Goal: Task Accomplishment & Management: Manage account settings

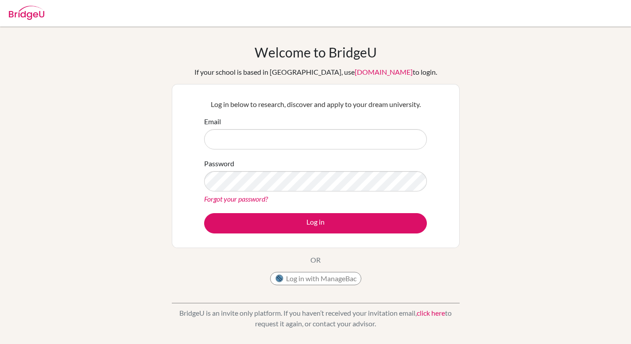
click at [284, 126] on div "Email" at bounding box center [315, 132] width 223 height 33
click at [282, 129] on input "Email" at bounding box center [315, 139] width 223 height 20
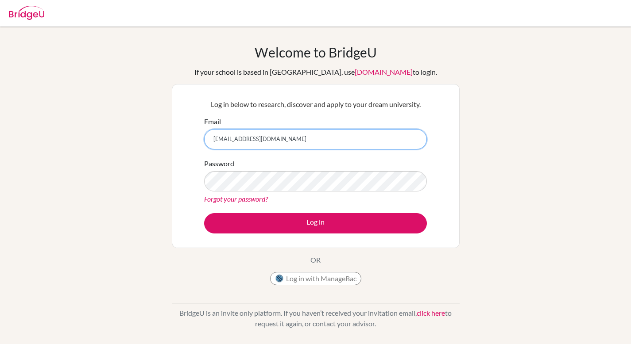
type input "diab230071@diabstudents.com"
click at [291, 211] on form "Email diab230071@diabstudents.com Password Forgot your password? Log in" at bounding box center [315, 174] width 223 height 117
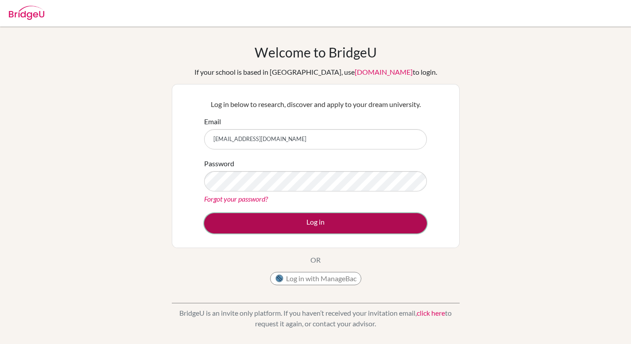
click at [297, 227] on button "Log in" at bounding box center [315, 223] width 223 height 20
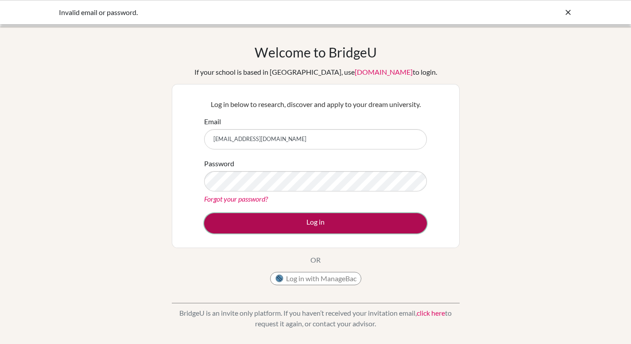
click at [294, 223] on button "Log in" at bounding box center [315, 223] width 223 height 20
click at [305, 226] on button "Log in" at bounding box center [315, 223] width 223 height 20
click at [314, 218] on button "Log in" at bounding box center [315, 223] width 223 height 20
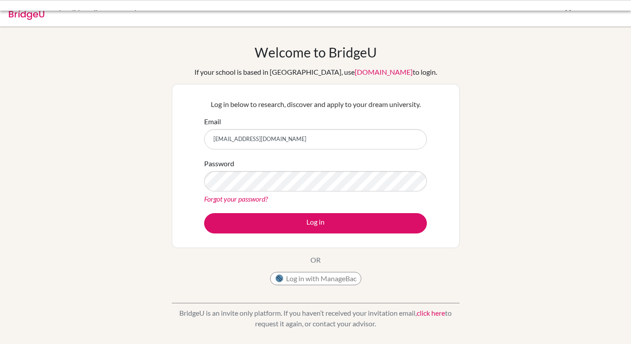
click at [274, 167] on div "Password Forgot your password?" at bounding box center [315, 181] width 223 height 46
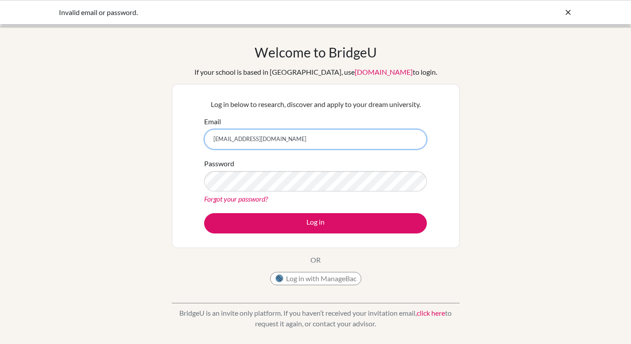
click at [213, 141] on input "[EMAIL_ADDRESS][DOMAIN_NAME]" at bounding box center [315, 139] width 223 height 20
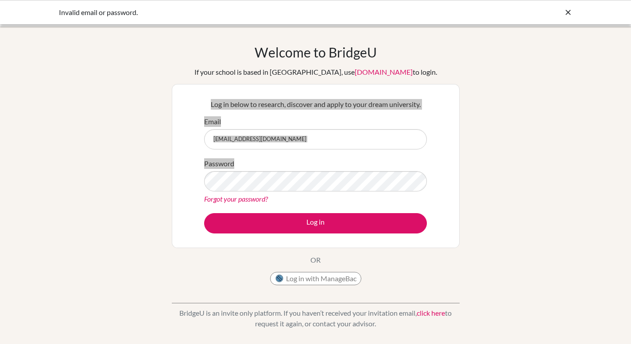
drag, startPoint x: 218, startPoint y: 169, endPoint x: 139, endPoint y: 67, distance: 129.0
click at [0, 67] on html "Invalid email or password. Your browser is not supported by BridgeU. Please use…" at bounding box center [315, 172] width 631 height 344
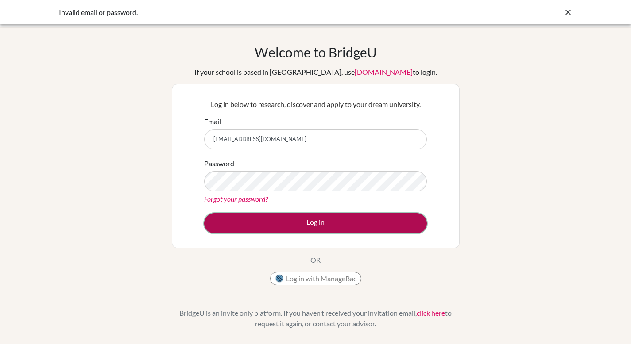
click at [256, 218] on button "Log in" at bounding box center [315, 223] width 223 height 20
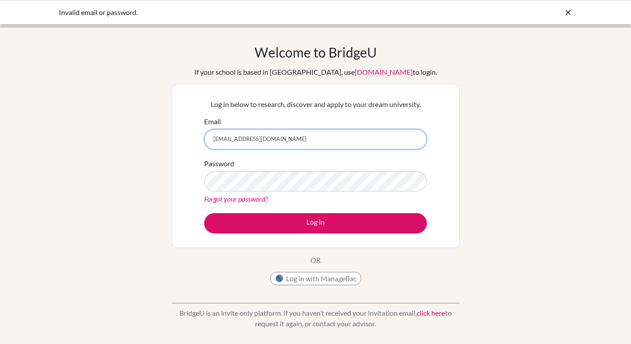
click at [223, 138] on input "[EMAIL_ADDRESS][DOMAIN_NAME]" at bounding box center [315, 139] width 223 height 20
type input "DIAB230071@diabstudents.com"
click at [277, 201] on div "Forgot your password?" at bounding box center [315, 199] width 223 height 11
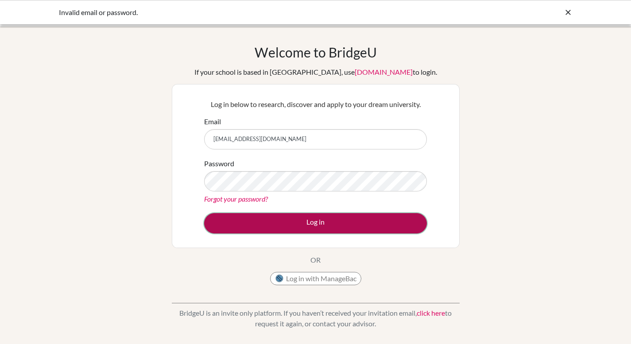
click at [278, 217] on button "Log in" at bounding box center [315, 223] width 223 height 20
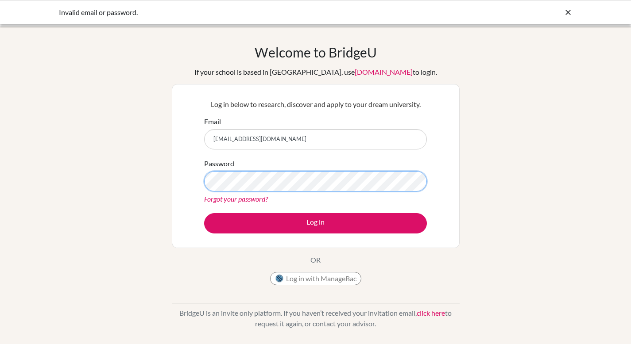
click at [150, 181] on div "Welcome to [GEOGRAPHIC_DATA] If your school is based in [GEOGRAPHIC_DATA], use …" at bounding box center [315, 188] width 631 height 289
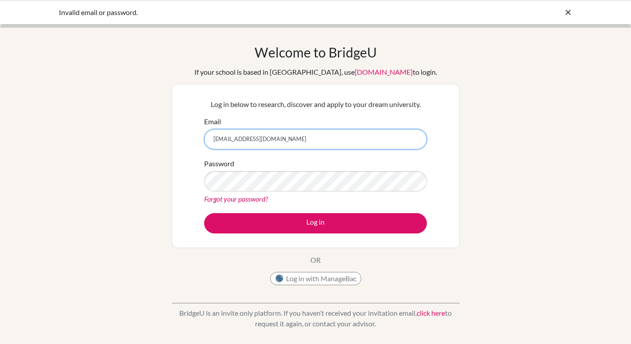
click at [224, 138] on input "[EMAIL_ADDRESS][DOMAIN_NAME]" at bounding box center [315, 139] width 223 height 20
type input "[EMAIL_ADDRESS][DOMAIN_NAME]"
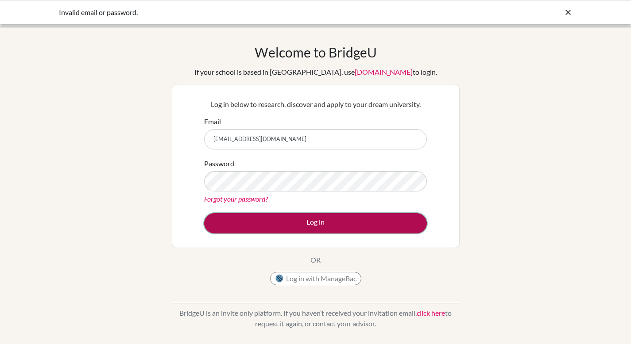
click at [243, 221] on button "Log in" at bounding box center [315, 223] width 223 height 20
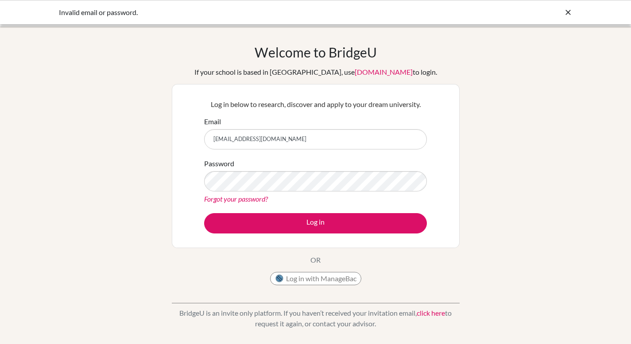
scroll to position [0, 0]
